Goal: Answer question/provide support: Share knowledge or assist other users

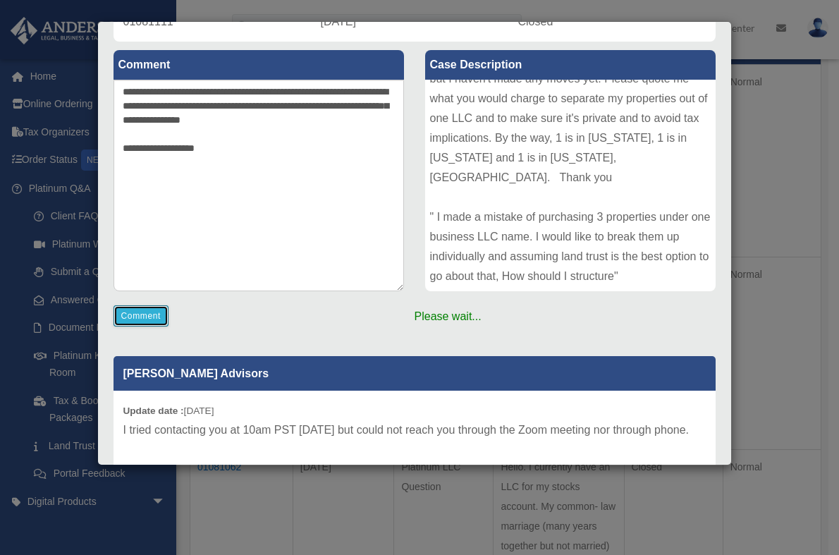
scroll to position [140, 0]
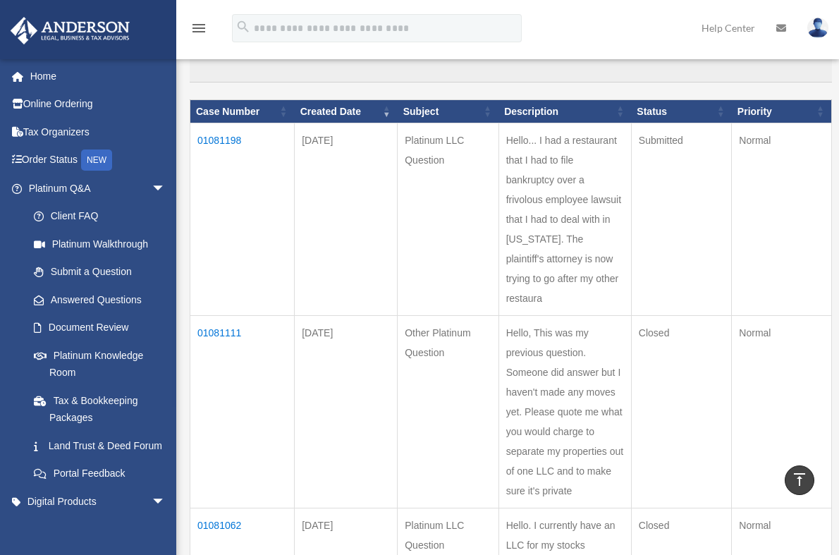
scroll to position [24, 0]
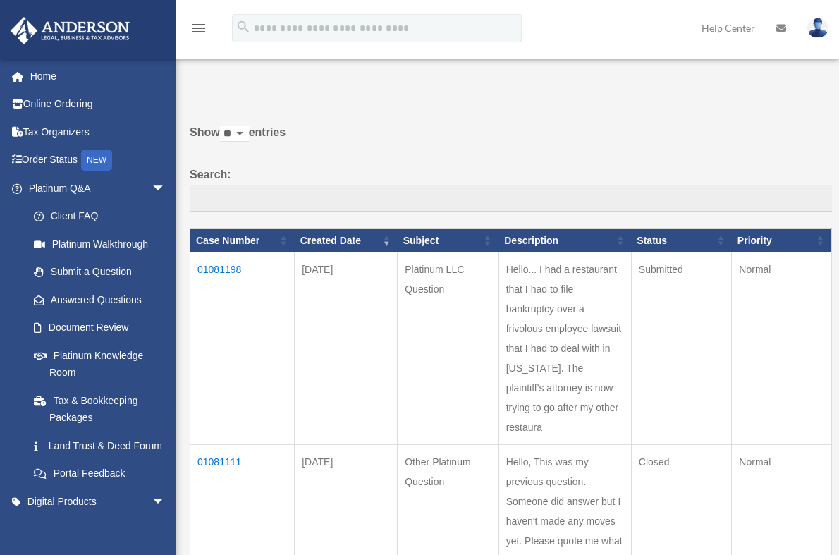
click at [227, 445] on td "01081111" at bounding box center [242, 541] width 104 height 192
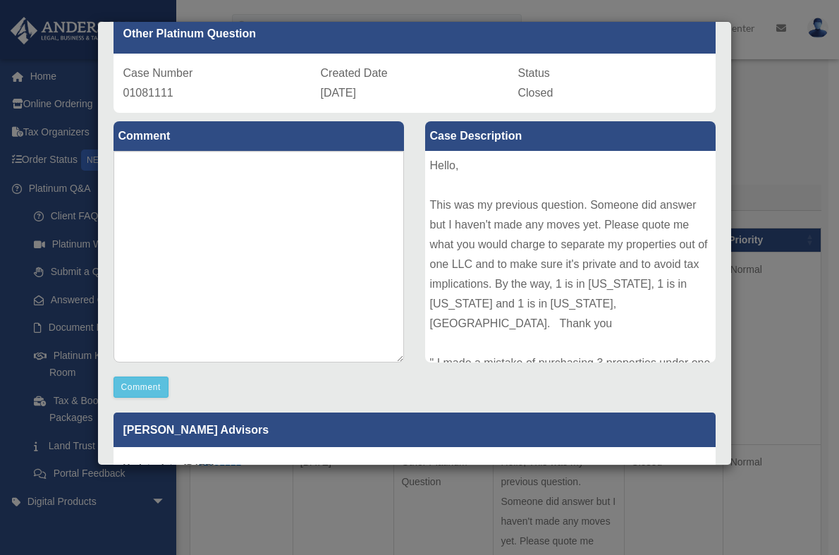
scroll to position [70, 0]
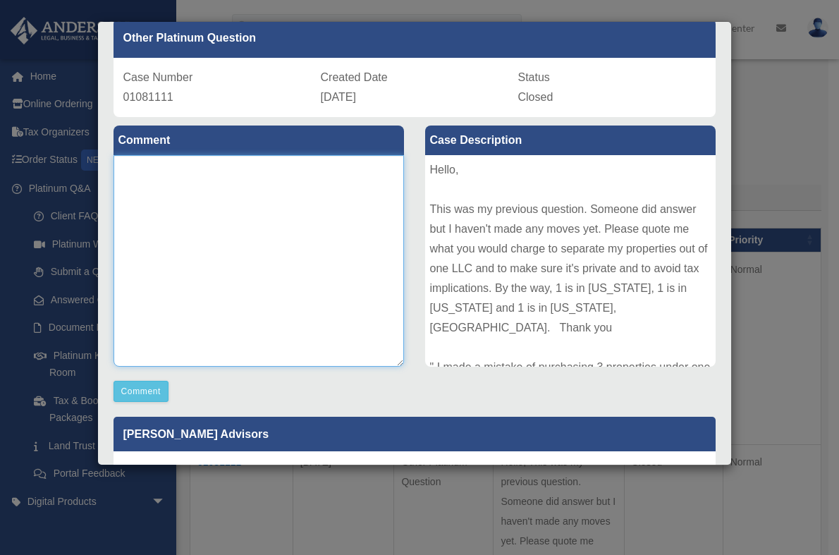
click at [271, 192] on textarea at bounding box center [258, 260] width 290 height 211
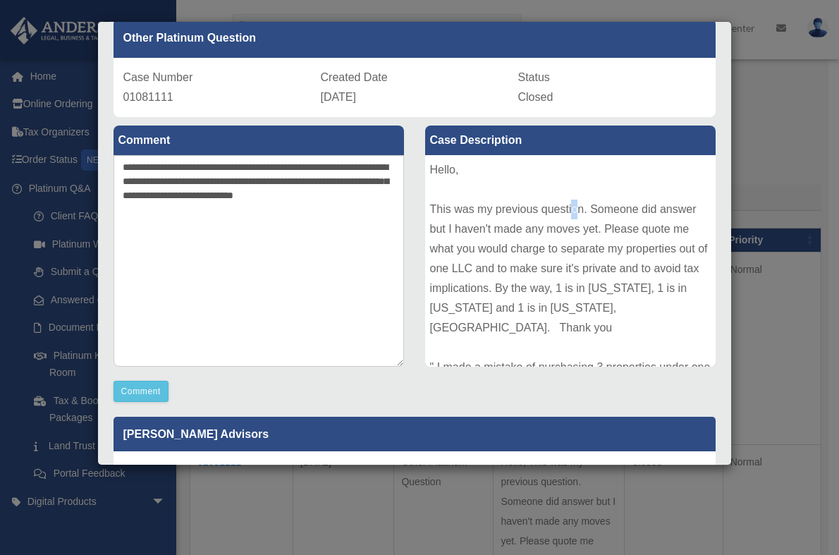
click at [569, 216] on div "Hello, This was my previous question. Someone did answer but I haven't made any…" at bounding box center [570, 260] width 290 height 211
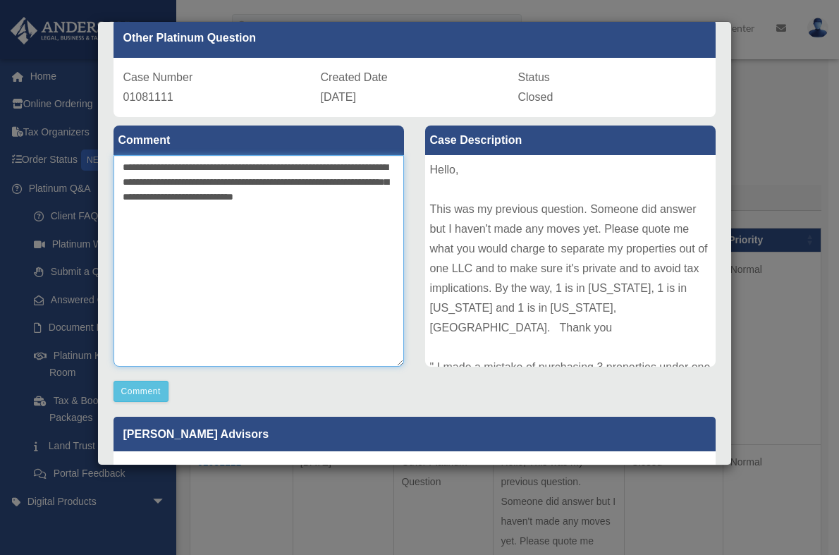
drag, startPoint x: 364, startPoint y: 194, endPoint x: 341, endPoint y: 205, distance: 25.2
click at [341, 205] on textarea "**********" at bounding box center [258, 260] width 290 height 211
type textarea "**********"
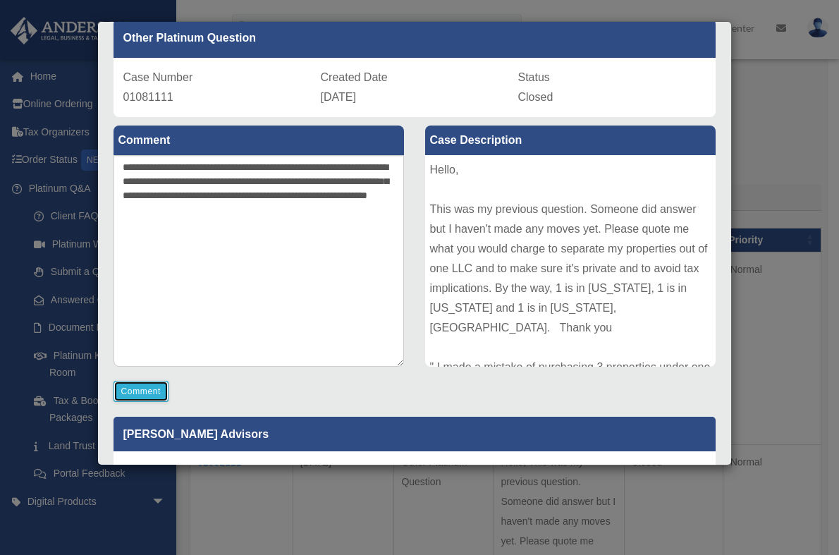
click at [144, 390] on button "Comment" at bounding box center [141, 391] width 56 height 21
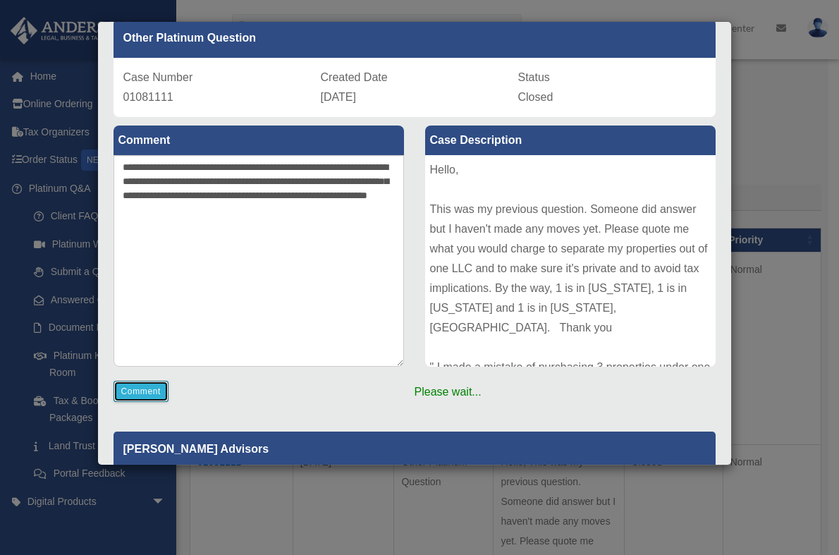
scroll to position [0, 0]
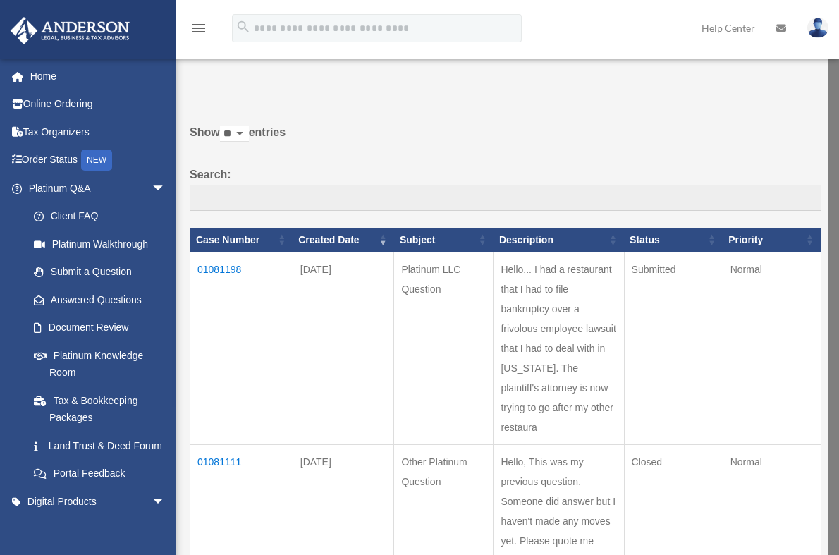
click at [226, 266] on td "01081198" at bounding box center [241, 348] width 103 height 192
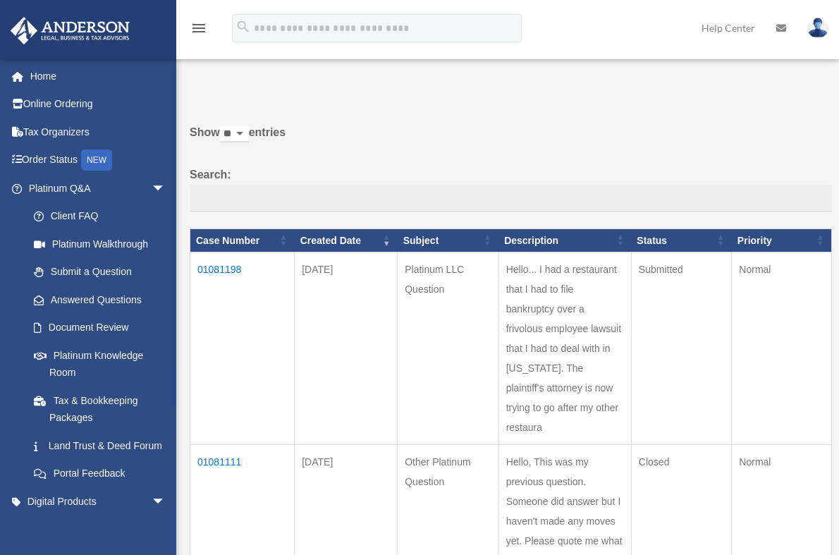
click at [218, 267] on td "01081198" at bounding box center [242, 348] width 104 height 192
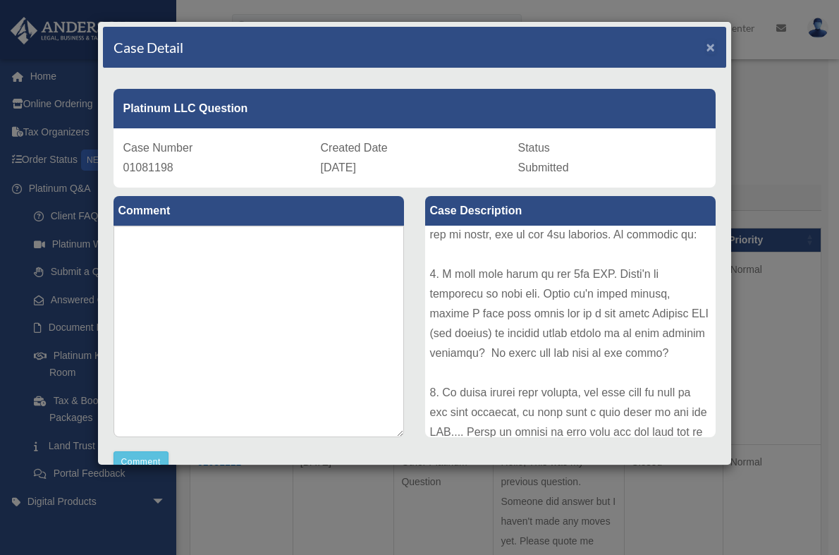
click at [706, 45] on span "×" at bounding box center [710, 47] width 9 height 16
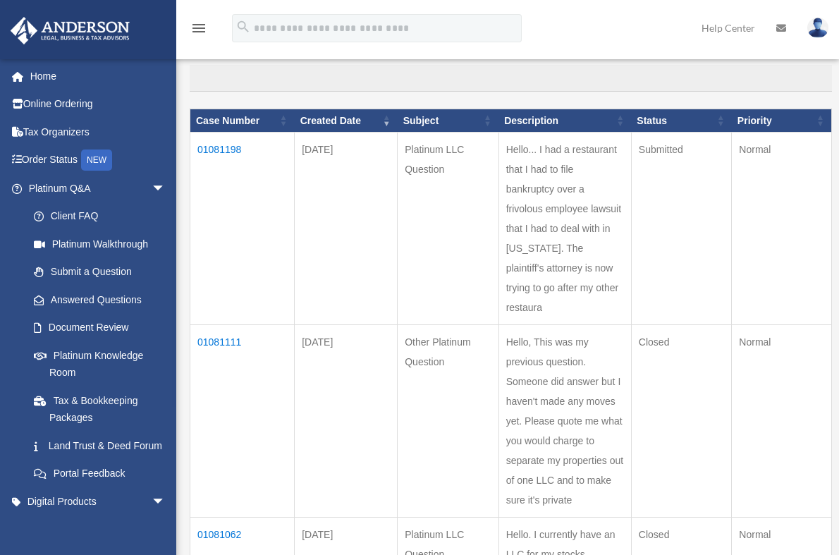
scroll to position [306, 0]
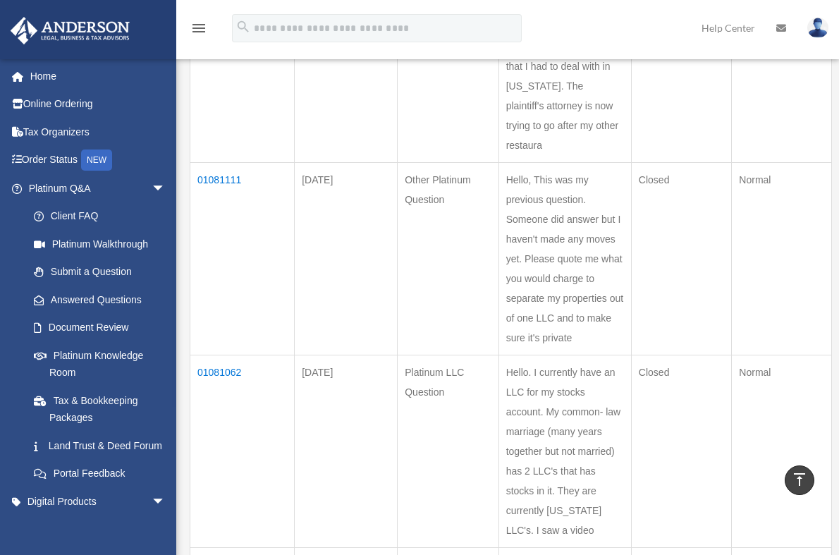
click at [216, 355] on td "01081062" at bounding box center [242, 451] width 104 height 192
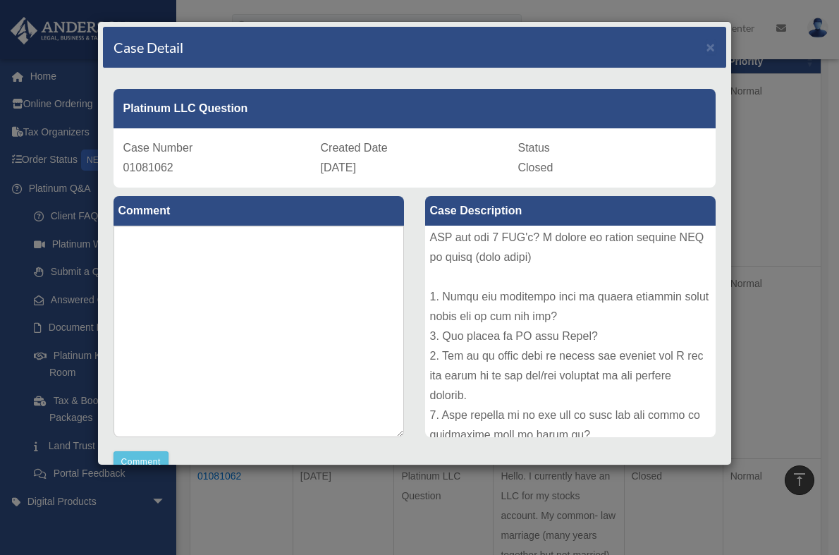
scroll to position [24, 0]
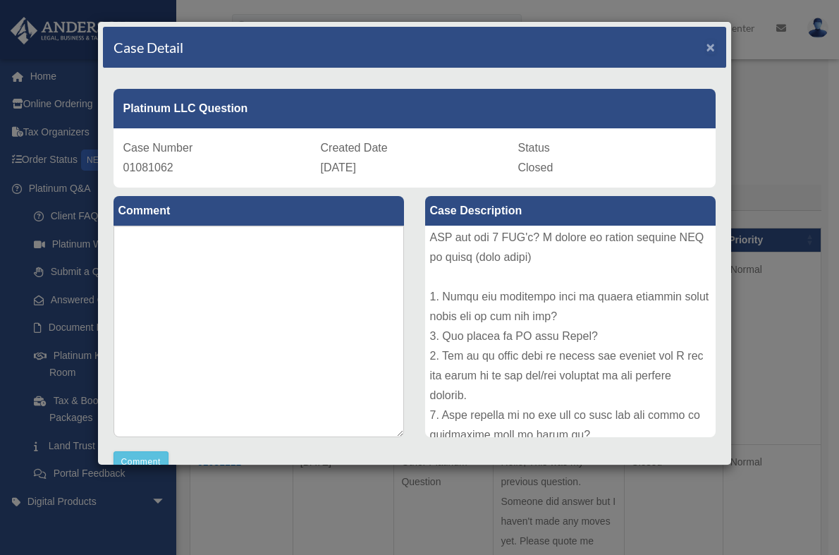
click at [706, 44] on span "×" at bounding box center [710, 47] width 9 height 16
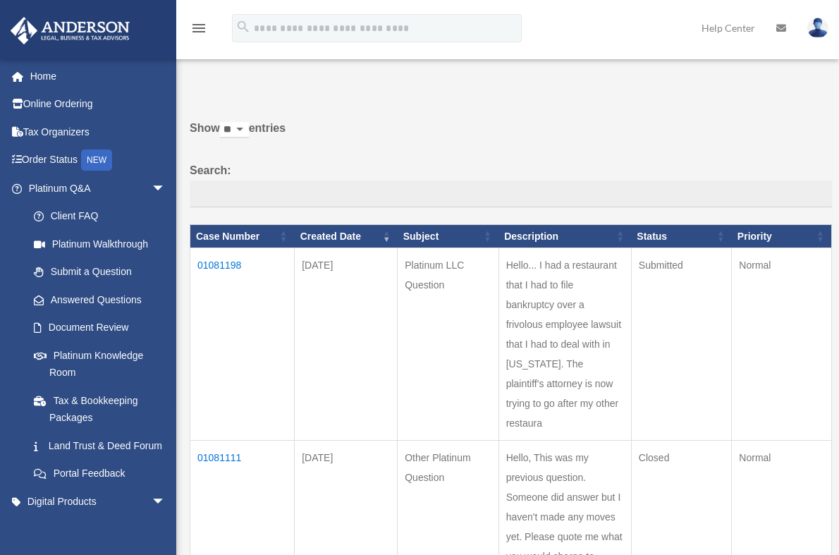
scroll to position [0, 0]
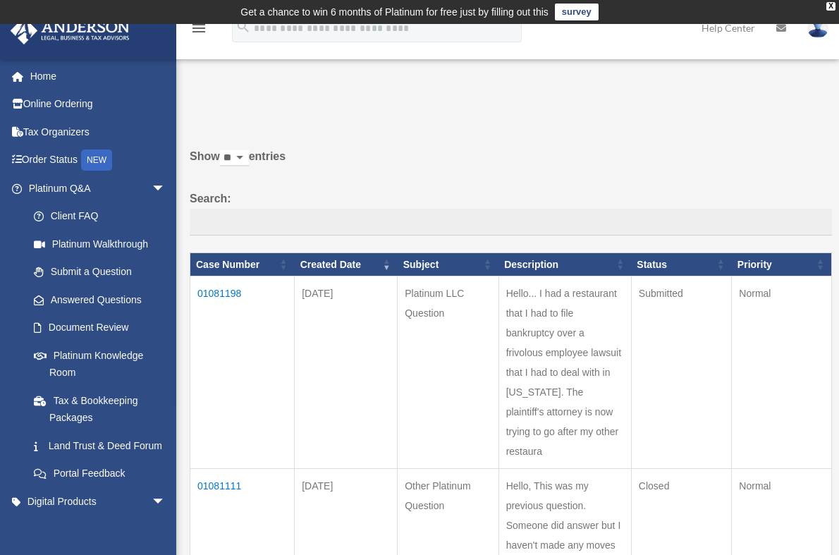
click at [220, 469] on td "01081111" at bounding box center [242, 565] width 104 height 192
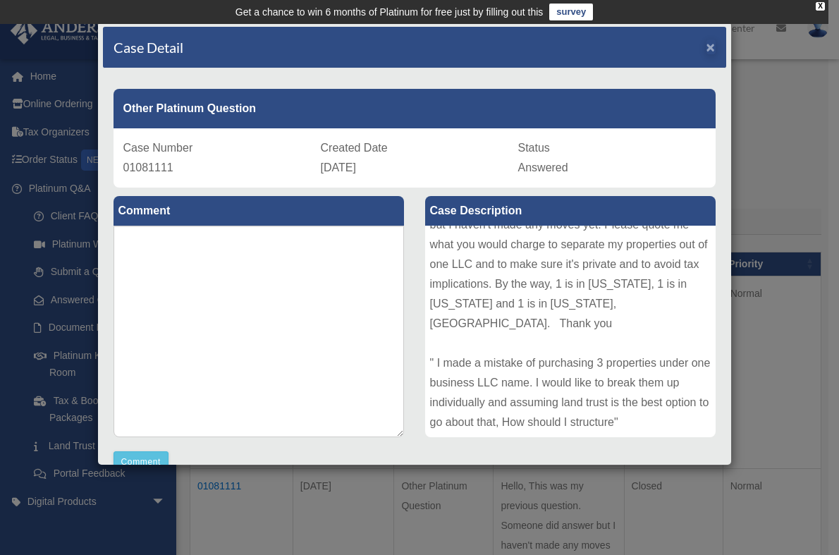
drag, startPoint x: 707, startPoint y: 44, endPoint x: 700, endPoint y: 44, distance: 7.1
click at [706, 45] on div "Case Detail ×" at bounding box center [414, 48] width 623 height 42
click at [706, 45] on span "×" at bounding box center [710, 47] width 9 height 16
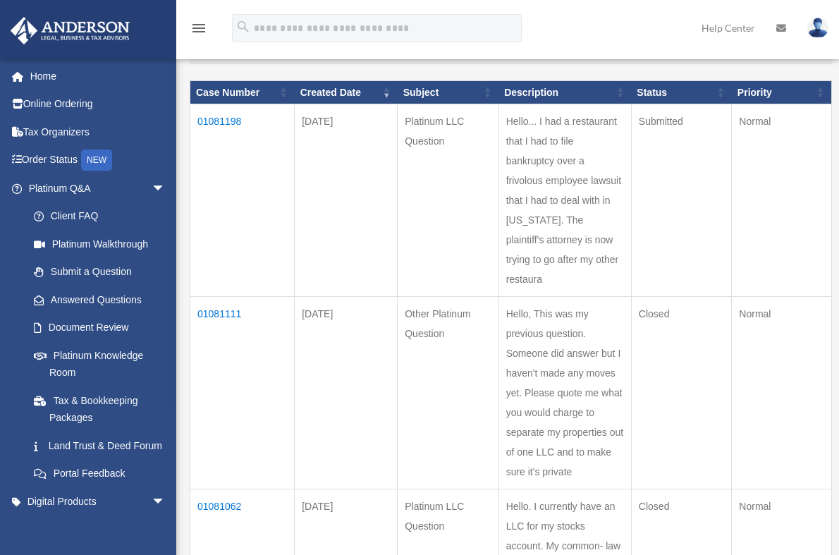
scroll to position [211, 0]
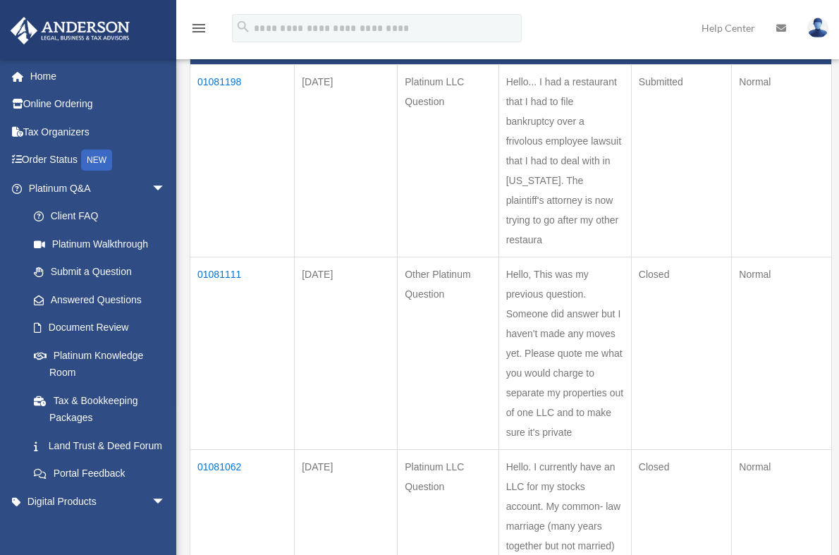
click at [218, 450] on td "01081062" at bounding box center [242, 546] width 104 height 192
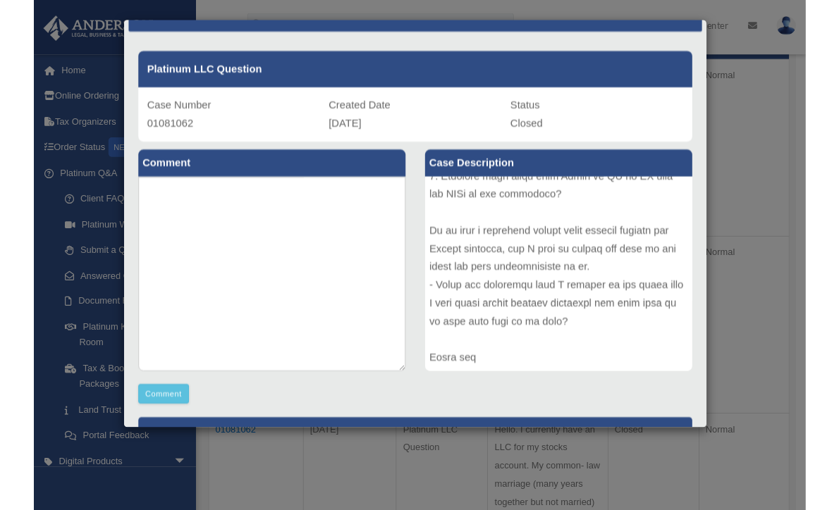
scroll to position [0, 0]
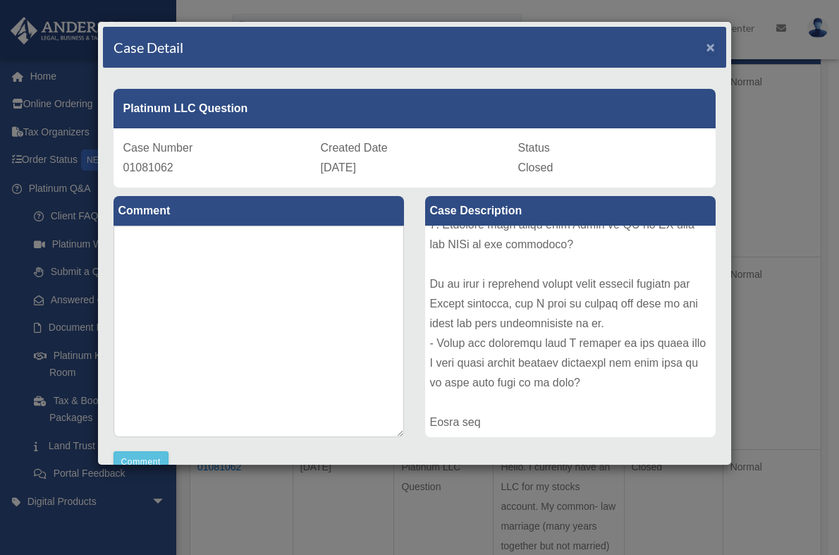
click at [706, 46] on span "×" at bounding box center [710, 47] width 9 height 16
